Goal: Find specific page/section: Find specific page/section

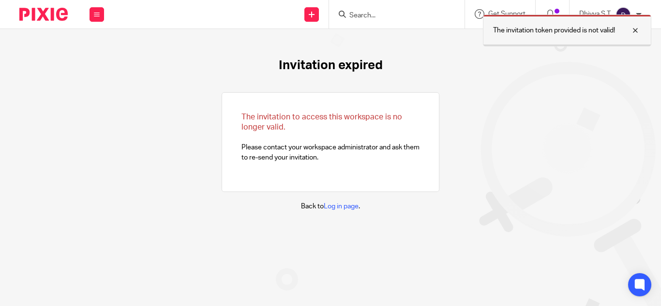
click at [637, 32] on div at bounding box center [628, 31] width 26 height 12
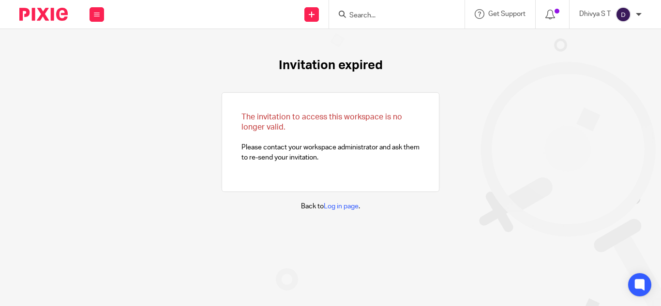
click at [353, 13] on input "Search" at bounding box center [392, 16] width 87 height 9
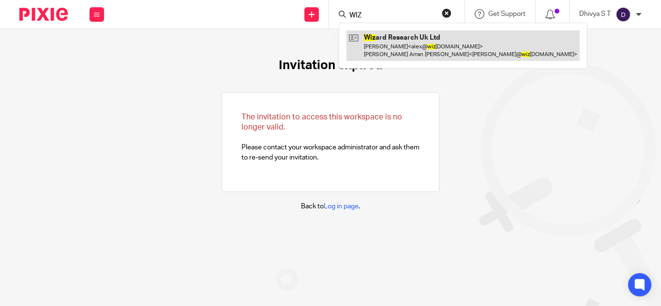
type input "WIZ"
drag, startPoint x: 406, startPoint y: 50, endPoint x: 389, endPoint y: 55, distance: 17.6
click at [406, 50] on link at bounding box center [463, 46] width 233 height 30
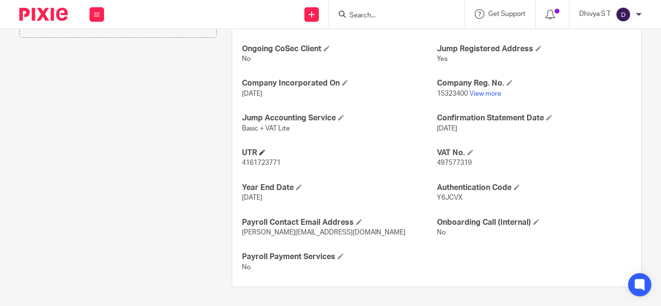
scroll to position [354, 0]
